Goal: Check status: Check status

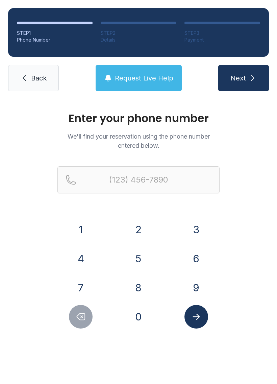
click at [188, 289] on button "9" at bounding box center [197, 288] width 24 height 24
click at [84, 267] on button "4" at bounding box center [81, 259] width 24 height 24
click at [138, 256] on button "5" at bounding box center [139, 259] width 24 height 24
click at [200, 231] on button "3" at bounding box center [197, 230] width 24 height 24
click at [74, 254] on button "4" at bounding box center [81, 259] width 24 height 24
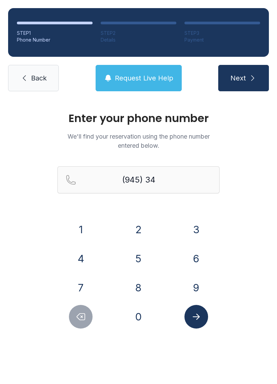
click at [185, 255] on button "6" at bounding box center [197, 259] width 24 height 24
click at [137, 327] on button "0" at bounding box center [139, 317] width 24 height 24
click at [190, 229] on button "3" at bounding box center [197, 230] width 24 height 24
click at [188, 227] on button "3" at bounding box center [197, 230] width 24 height 24
click at [73, 323] on button "Delete number" at bounding box center [81, 317] width 24 height 24
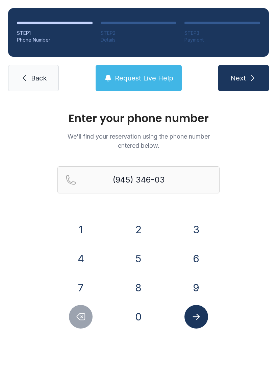
click at [135, 283] on button "8" at bounding box center [139, 288] width 24 height 24
click at [185, 227] on button "3" at bounding box center [197, 230] width 24 height 24
click at [186, 313] on button "Submit lookup form" at bounding box center [197, 317] width 24 height 24
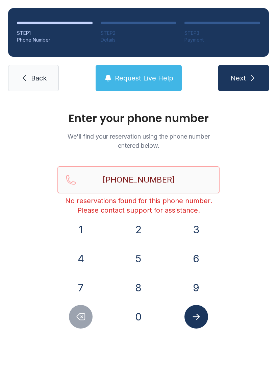
click at [165, 180] on input "[PHONE_NUMBER]" at bounding box center [139, 179] width 162 height 27
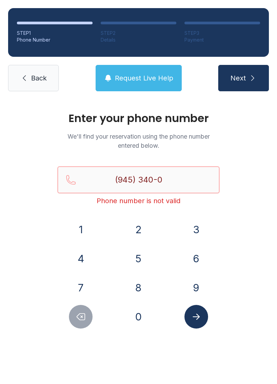
type input "(945) 340-0"
click at [228, 227] on div "Enter your phone number We'll find your reservation using the phone number ente…" at bounding box center [138, 227] width 277 height 257
click at [27, 75] on icon at bounding box center [24, 78] width 8 height 8
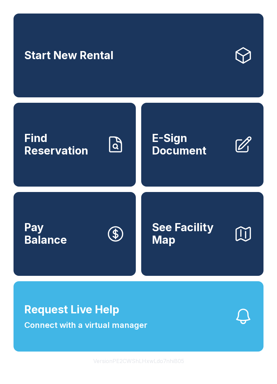
click at [203, 262] on button "See Facility Map" at bounding box center [202, 234] width 123 height 84
click at [113, 318] on span "Request Live Help" at bounding box center [71, 310] width 95 height 16
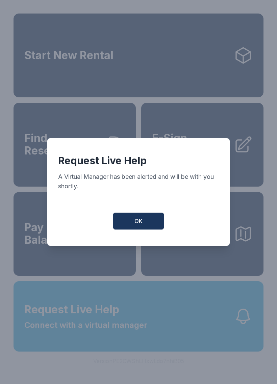
click at [134, 239] on div "Request Live Help A Virtual Manager has been alerted and will be with you short…" at bounding box center [138, 192] width 183 height 108
click at [126, 215] on div "Request Live Help A Virtual Manager has been alerted and will be with you short…" at bounding box center [138, 192] width 183 height 108
click at [125, 227] on button "OK" at bounding box center [138, 221] width 51 height 17
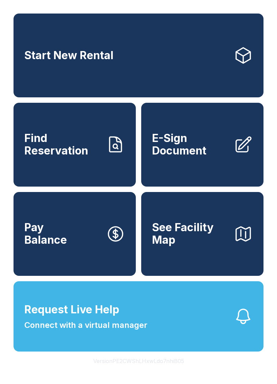
click at [79, 178] on link "Find Reservation" at bounding box center [75, 145] width 123 height 84
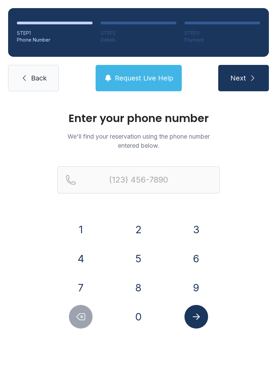
click at [187, 289] on button "9" at bounding box center [197, 288] width 24 height 24
click at [75, 260] on button "4" at bounding box center [81, 259] width 24 height 24
click at [129, 252] on button "5" at bounding box center [139, 259] width 24 height 24
click at [73, 258] on button "4" at bounding box center [81, 259] width 24 height 24
click at [138, 236] on button "2" at bounding box center [139, 230] width 24 height 24
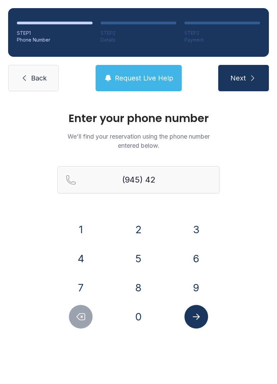
click at [192, 260] on button "6" at bounding box center [197, 259] width 24 height 24
click at [139, 236] on button "2" at bounding box center [139, 230] width 24 height 24
click at [85, 230] on button "1" at bounding box center [81, 230] width 24 height 24
click at [137, 285] on button "8" at bounding box center [139, 288] width 24 height 24
click at [77, 295] on button "7" at bounding box center [81, 288] width 24 height 24
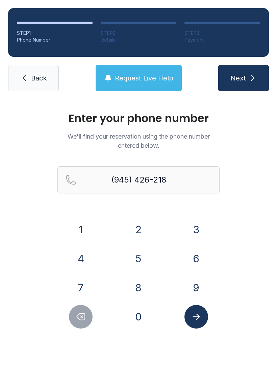
type input "[PHONE_NUMBER]"
click at [190, 328] on div at bounding box center [196, 317] width 47 height 24
click at [190, 321] on button "Submit lookup form" at bounding box center [197, 317] width 24 height 24
